Goal: Transaction & Acquisition: Purchase product/service

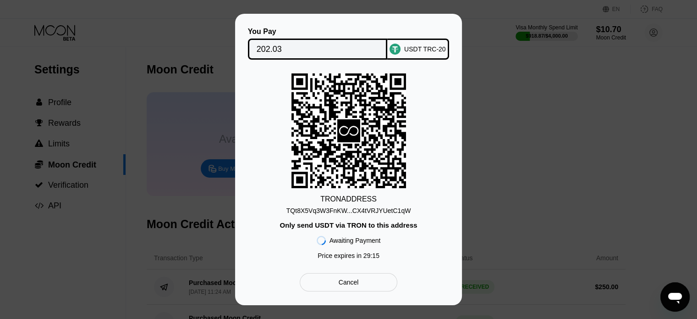
click at [668, 134] on div "You Pay 202.03 USDT TRC-20 TRON ADDRESS TQt8X5Vq3W3FnKW...CX4tVRJYUetC1qW Only …" at bounding box center [348, 159] width 697 height 291
click at [368, 281] on div "Cancel" at bounding box center [349, 282] width 98 height 18
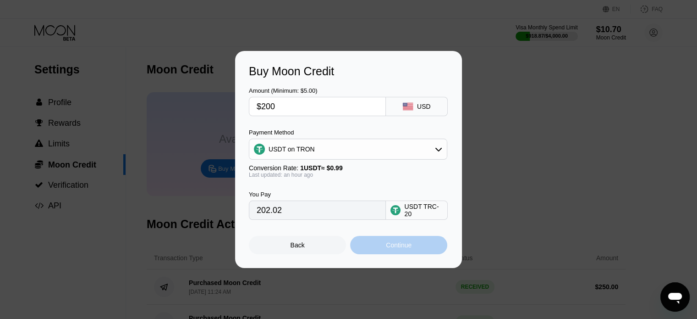
drag, startPoint x: 381, startPoint y: 244, endPoint x: 295, endPoint y: 154, distance: 124.8
click at [299, 222] on div "Amount (Minimum: $5.00) $200 USD Payment Method USDT on TRON Conversion Rate: 1…" at bounding box center [348, 166] width 199 height 176
click at [387, 248] on div "Continue" at bounding box center [399, 244] width 26 height 7
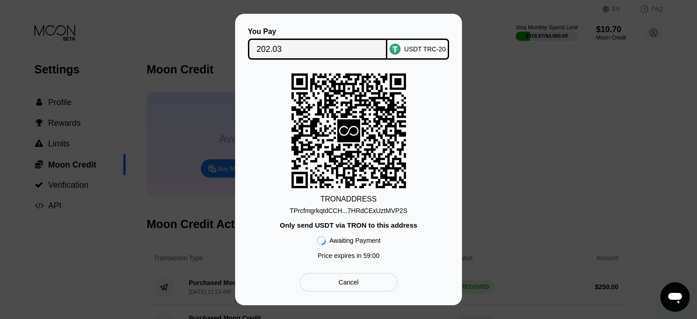
click at [363, 203] on div "TPrcfmgrkqtdCCH...7HRdCExUztMVP2S" at bounding box center [349, 208] width 118 height 11
click at [385, 14] on div "You Pay 202.03 USDT TRC-20 TRON ADDRESS TPrcfmgrkqtdCCH...7HRdCExUztMVP2S Only …" at bounding box center [348, 159] width 227 height 291
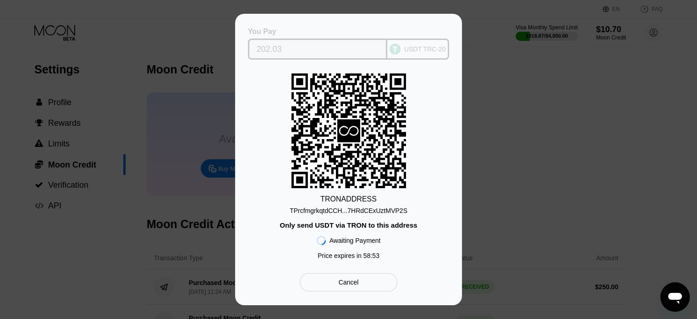
click at [307, 44] on input "202.03" at bounding box center [318, 49] width 122 height 18
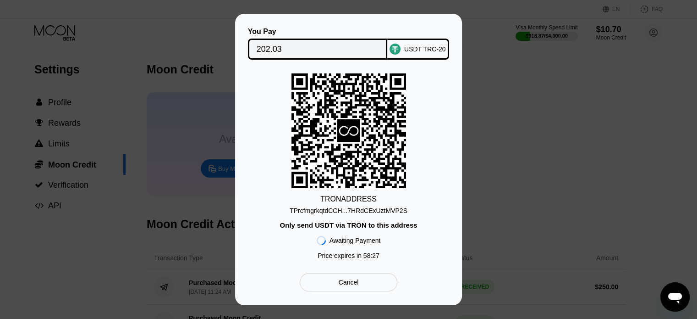
click at [77, 102] on div "You Pay 202.03 USDT TRC-20 TRON ADDRESS TPrcfmgrkqtdCCH...7HRdCExUztMVP2S Only …" at bounding box center [348, 159] width 697 height 291
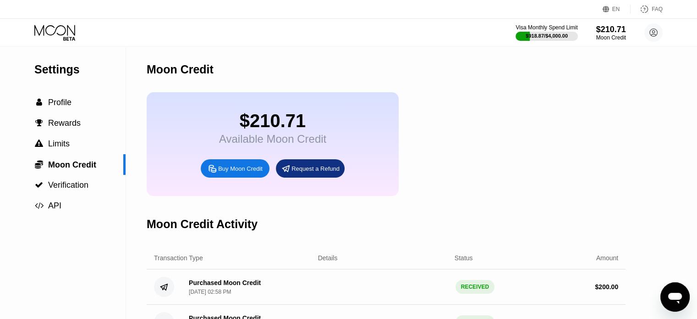
click at [61, 36] on icon at bounding box center [55, 33] width 43 height 16
